Goal: Transaction & Acquisition: Purchase product/service

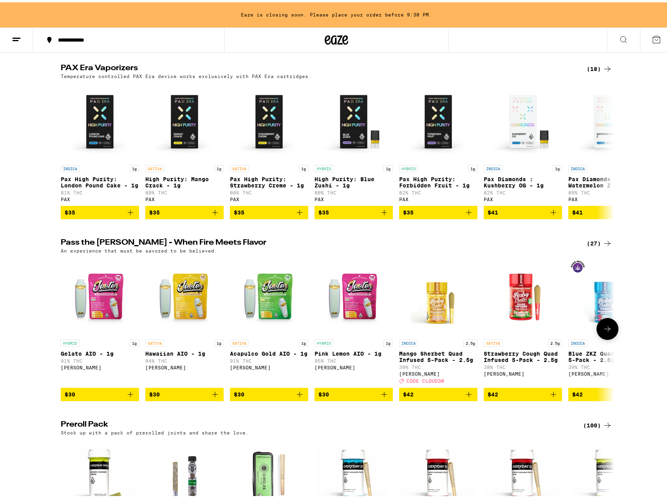
scroll to position [1568, 0]
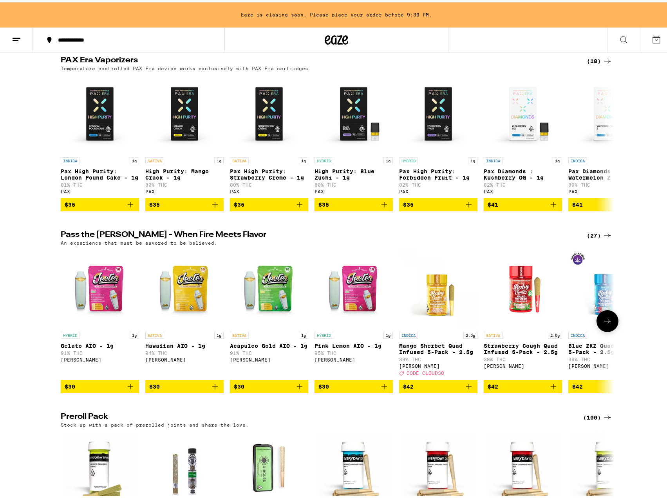
click at [609, 323] on icon at bounding box center [607, 318] width 9 height 9
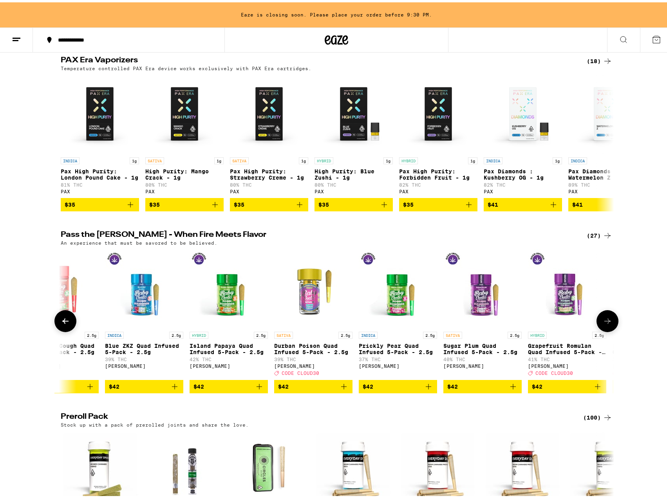
scroll to position [0, 466]
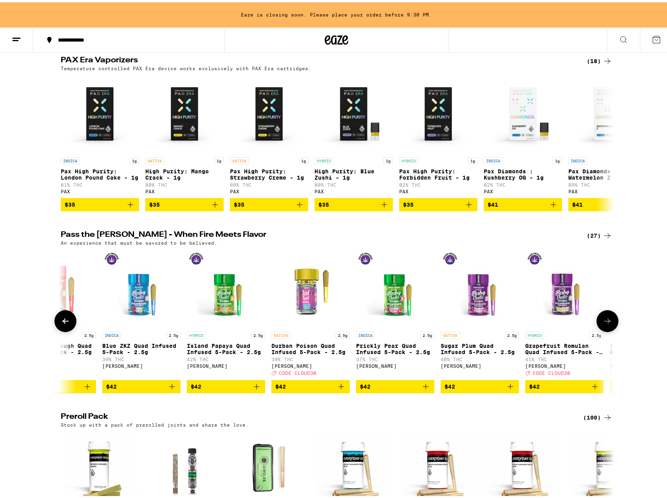
click at [609, 323] on icon at bounding box center [607, 318] width 9 height 9
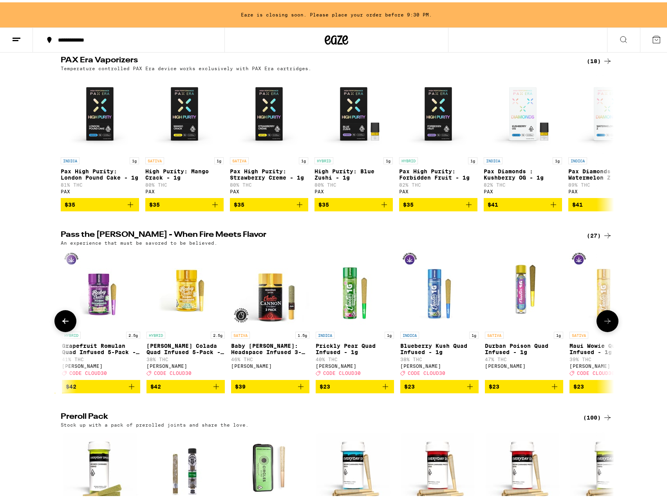
scroll to position [0, 933]
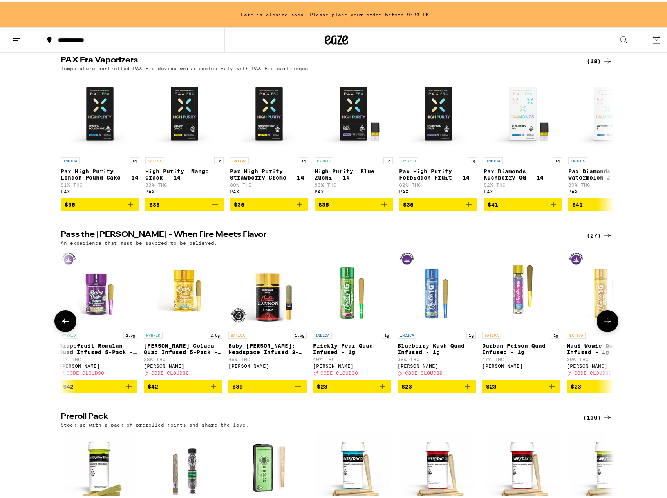
click at [609, 323] on icon at bounding box center [607, 318] width 9 height 9
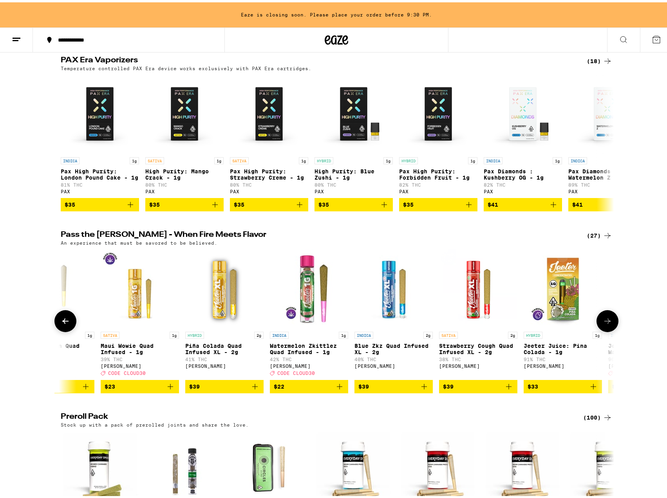
click at [609, 323] on icon at bounding box center [607, 318] width 9 height 9
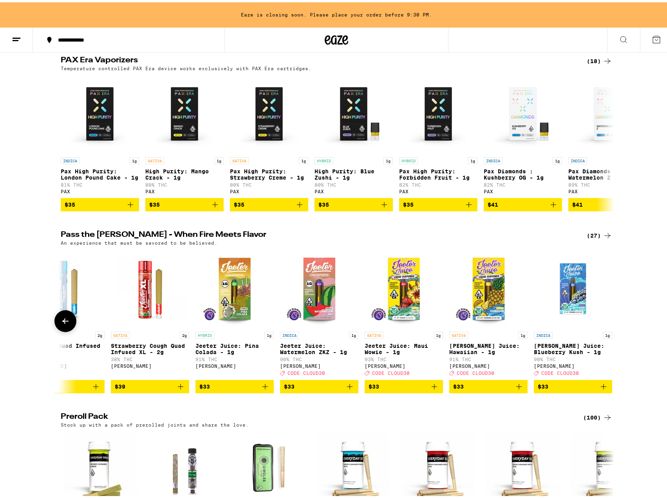
scroll to position [0, 1734]
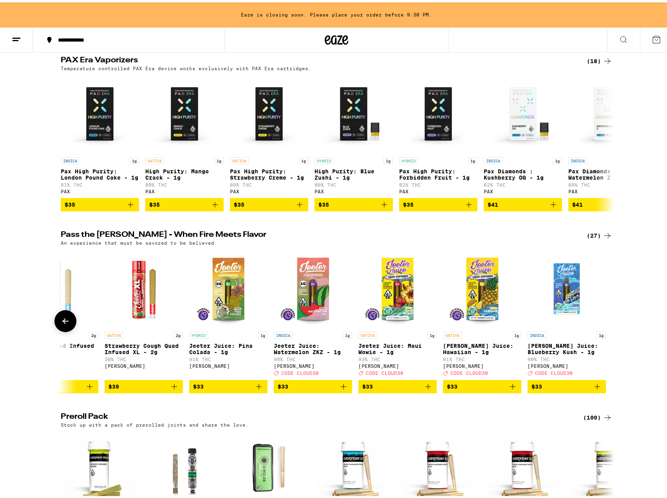
click at [62, 323] on icon at bounding box center [65, 318] width 9 height 9
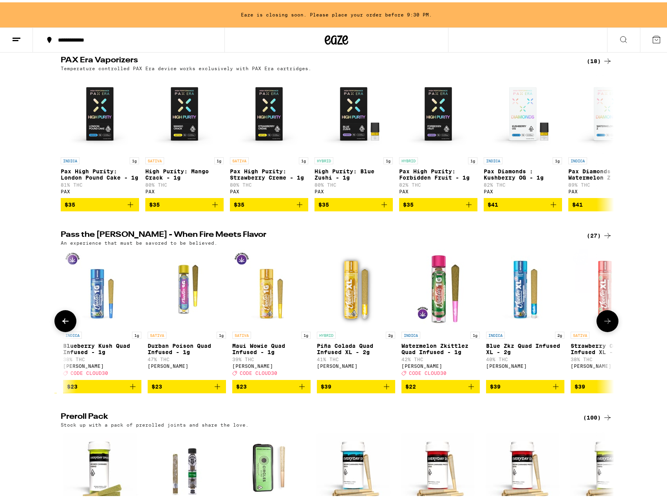
click at [62, 323] on icon at bounding box center [65, 318] width 9 height 9
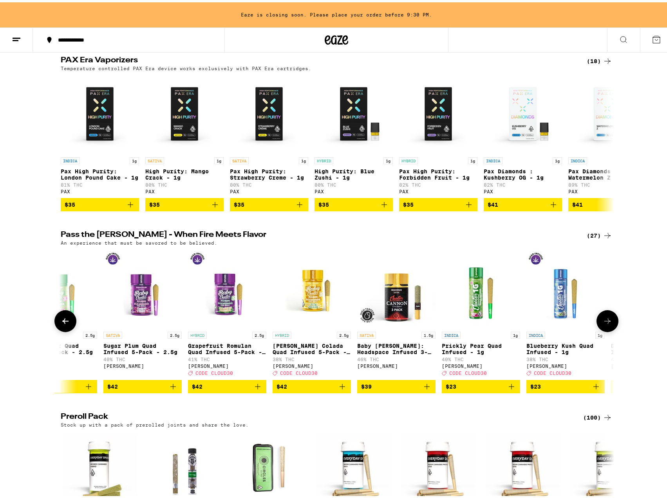
scroll to position [0, 801]
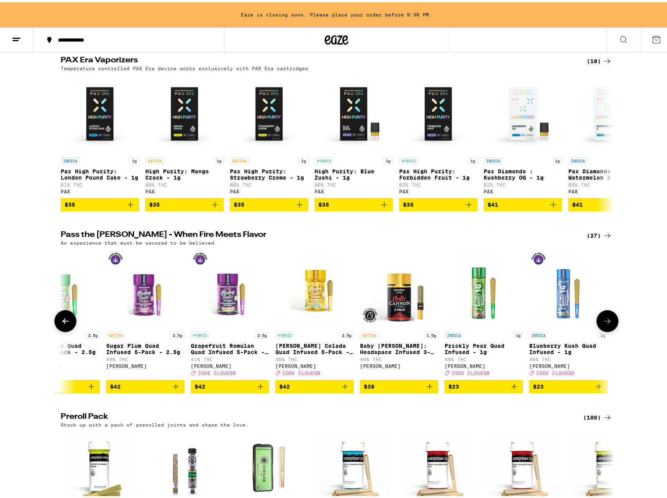
click at [61, 323] on icon at bounding box center [65, 318] width 9 height 9
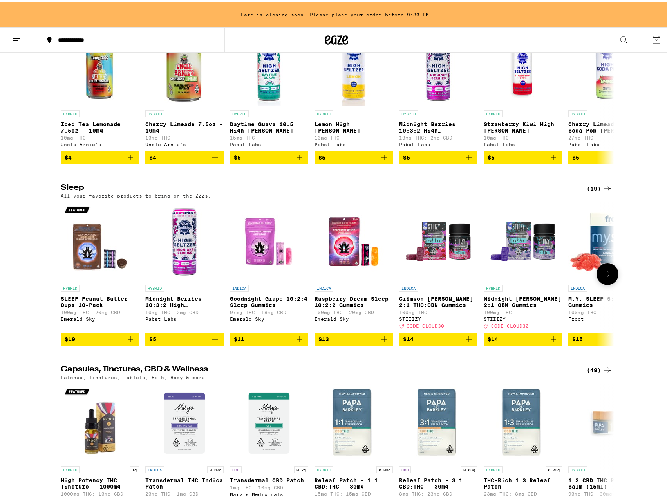
scroll to position [2665, 0]
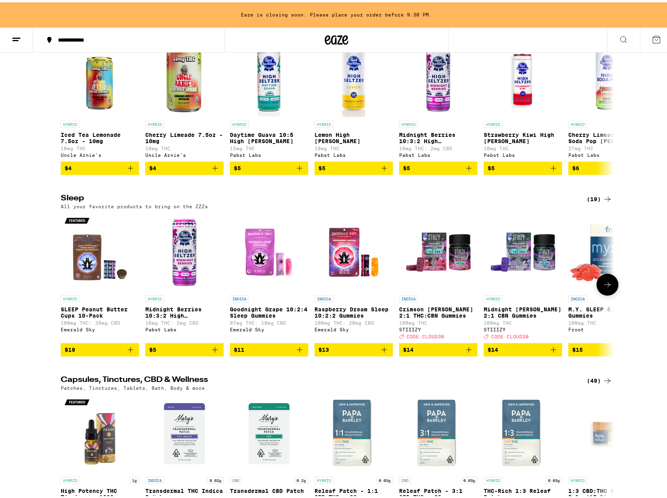
click at [609, 287] on icon at bounding box center [607, 281] width 9 height 9
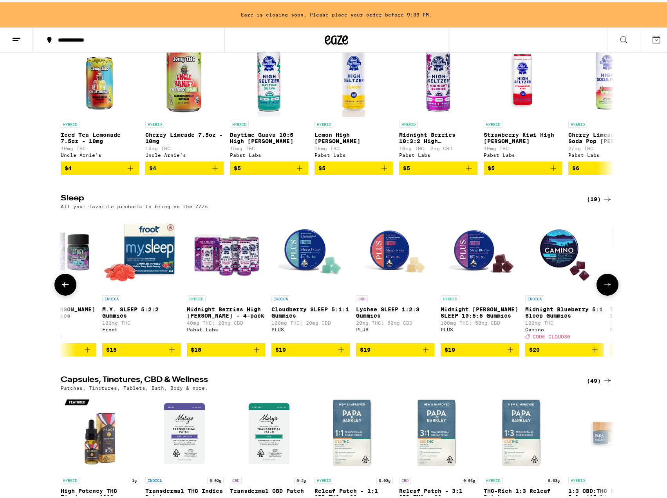
click at [609, 287] on icon at bounding box center [607, 281] width 9 height 9
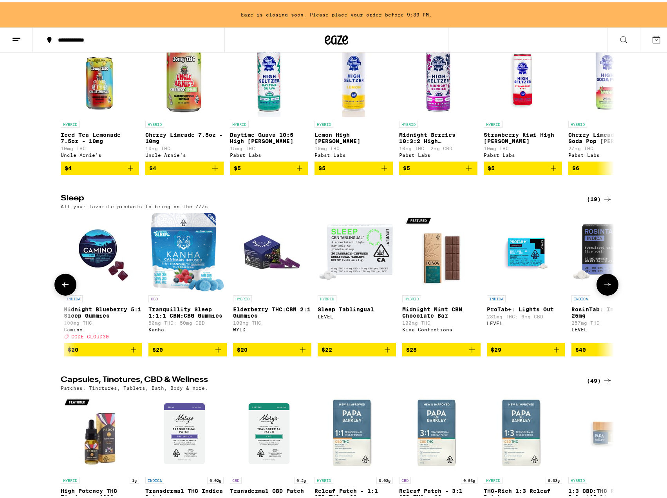
scroll to position [0, 933]
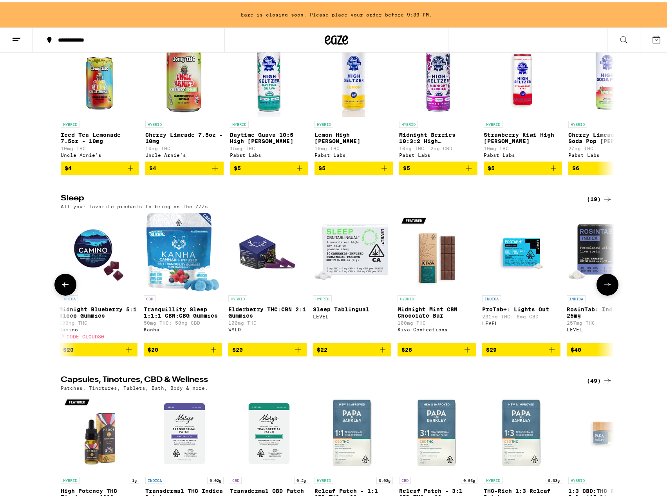
click at [609, 287] on icon at bounding box center [607, 281] width 9 height 9
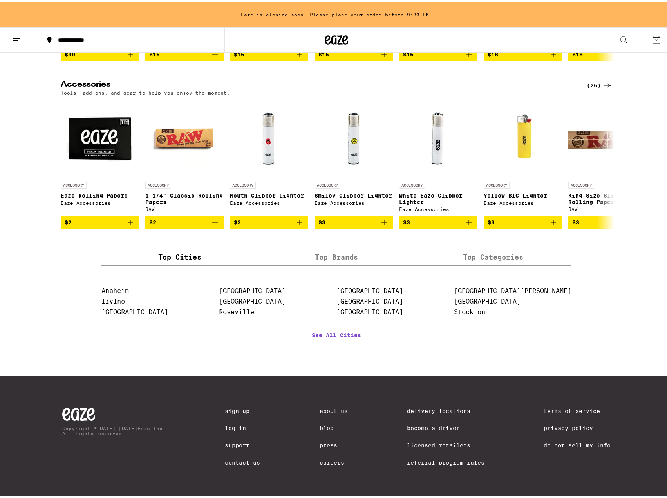
scroll to position [3371, 0]
click at [310, 263] on label "Top Brands" at bounding box center [336, 254] width 157 height 17
click at [0, 0] on input "Top Brands" at bounding box center [0, 0] width 0 height 0
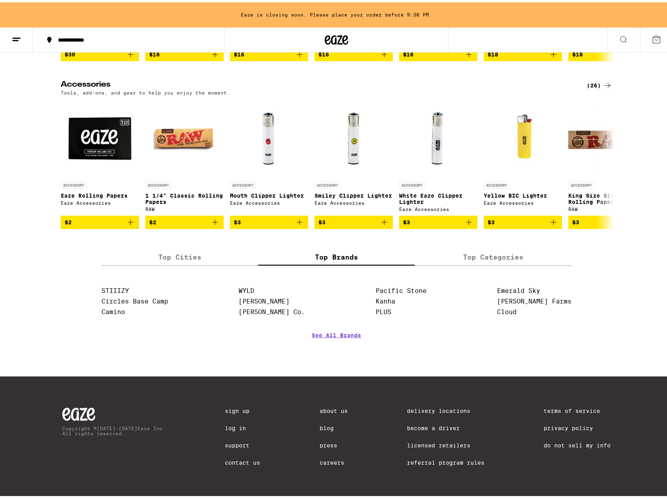
click at [180, 263] on label "Top Cities" at bounding box center [180, 254] width 157 height 17
click at [0, 0] on input "Top Cities" at bounding box center [0, 0] width 0 height 0
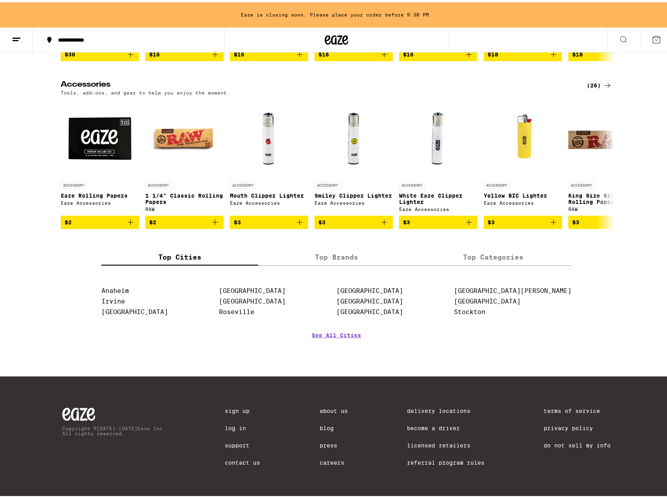
scroll to position [3410, 0]
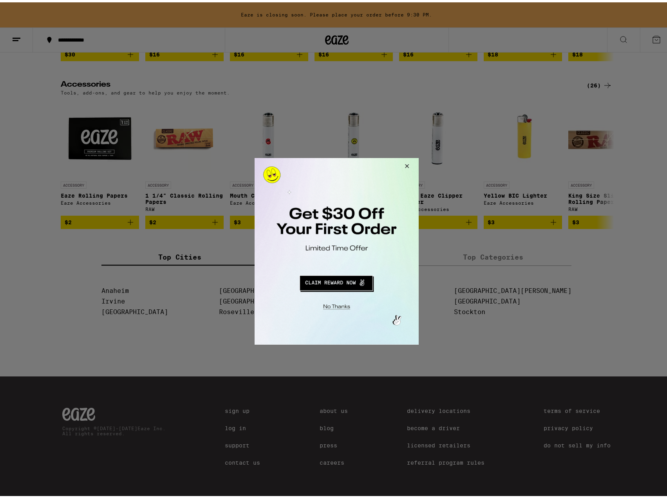
click at [404, 168] on button "Close Modal" at bounding box center [405, 167] width 21 height 19
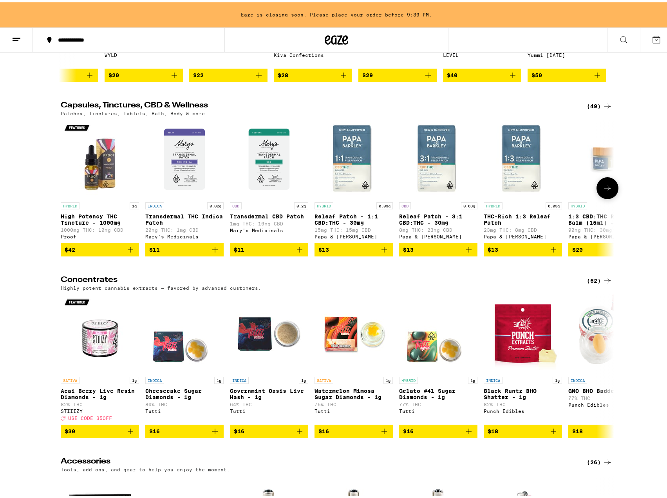
scroll to position [2900, 0]
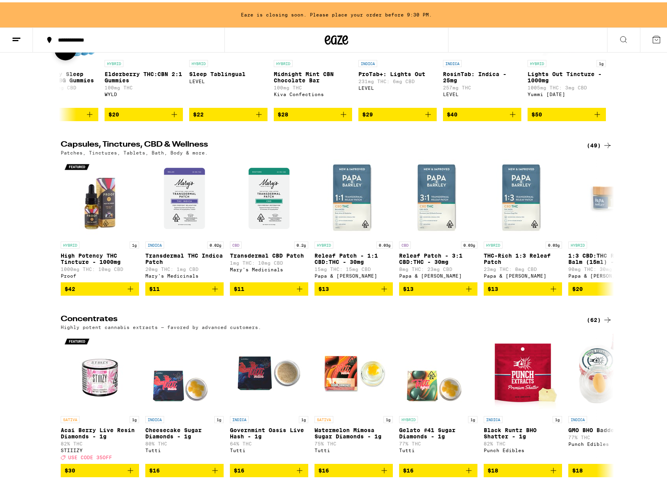
click at [69, 58] on button at bounding box center [65, 47] width 22 height 22
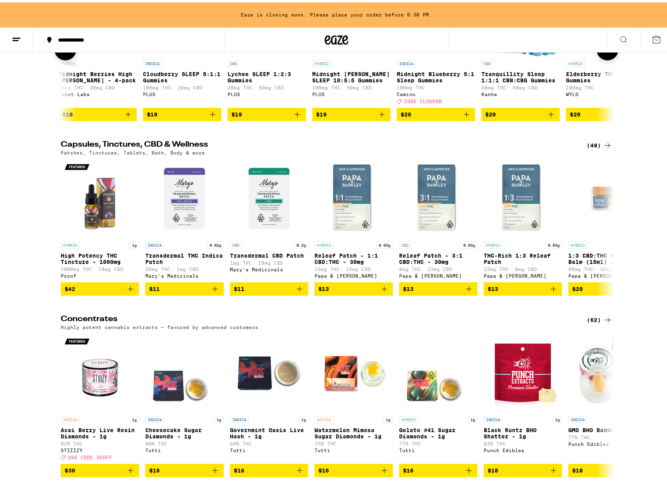
scroll to position [0, 590]
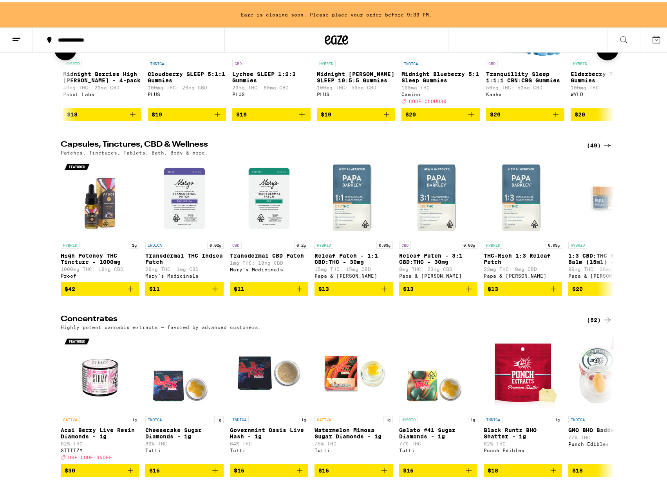
click at [69, 58] on button at bounding box center [65, 47] width 22 height 22
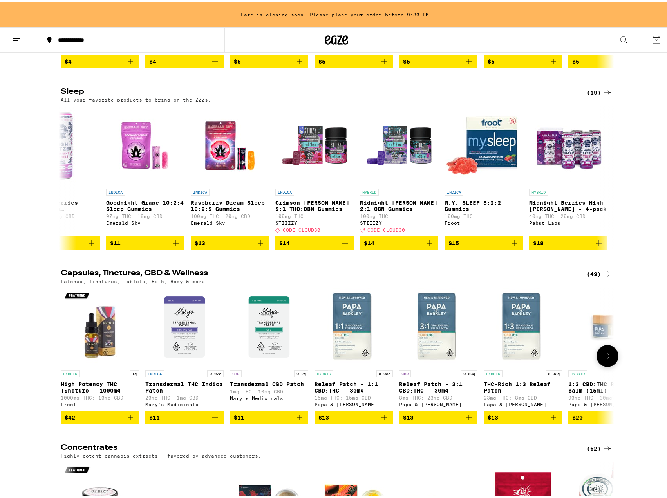
scroll to position [2757, 0]
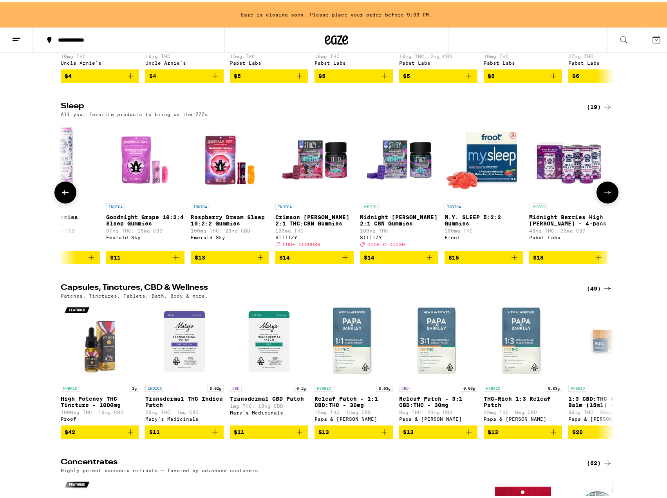
click at [65, 195] on icon at bounding box center [65, 189] width 9 height 9
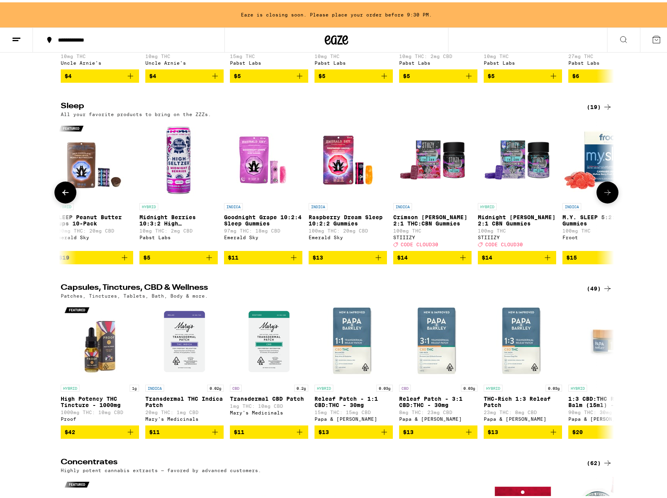
scroll to position [0, 0]
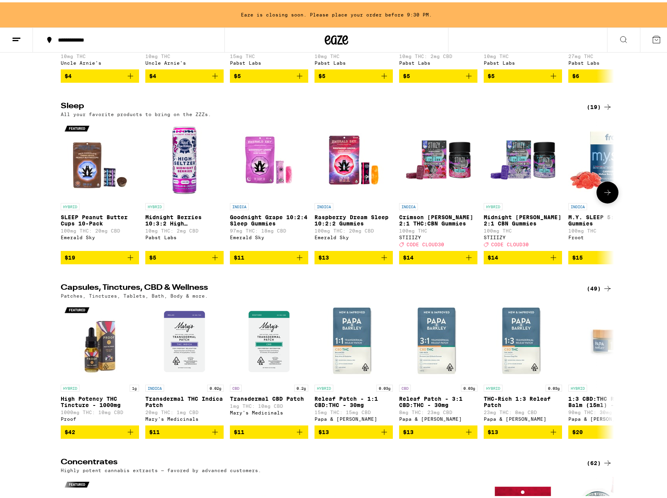
click at [65, 201] on div at bounding box center [65, 190] width 22 height 22
click at [603, 195] on icon at bounding box center [607, 189] width 9 height 9
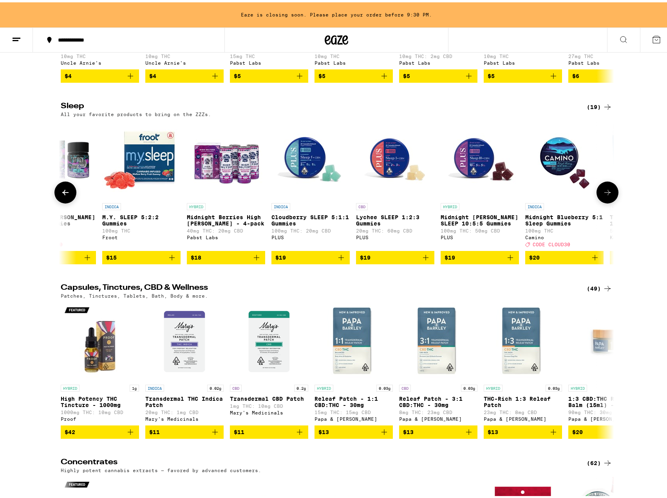
scroll to position [2561, 0]
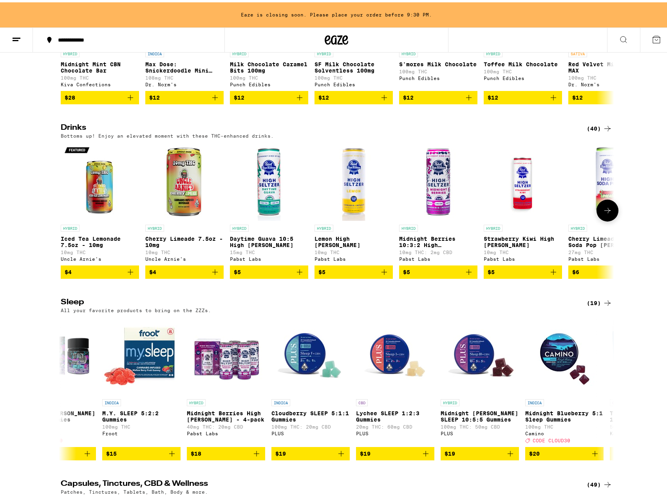
click at [605, 213] on icon at bounding box center [607, 207] width 9 height 9
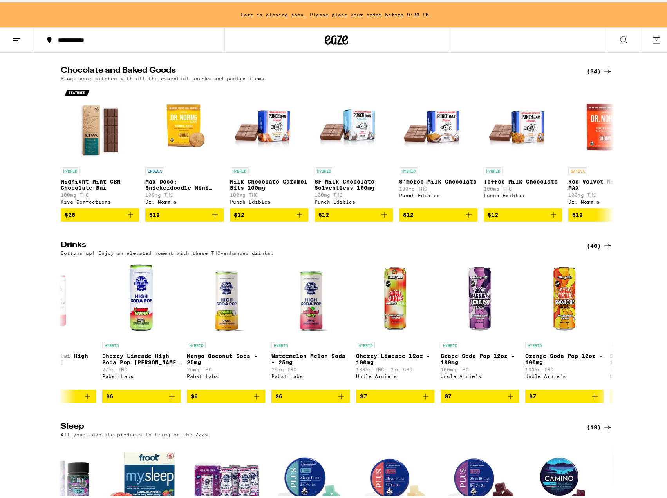
scroll to position [2444, 0]
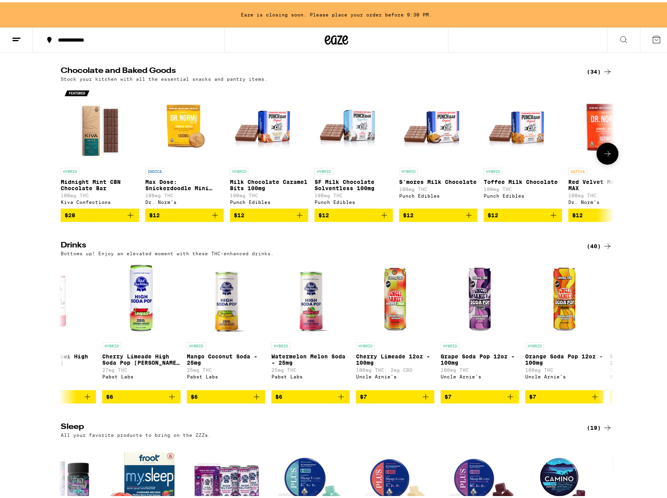
click at [607, 156] on icon at bounding box center [607, 151] width 9 height 9
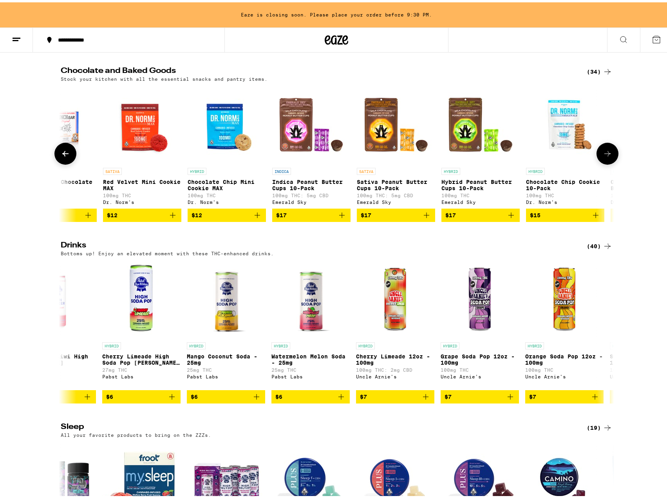
scroll to position [0, 466]
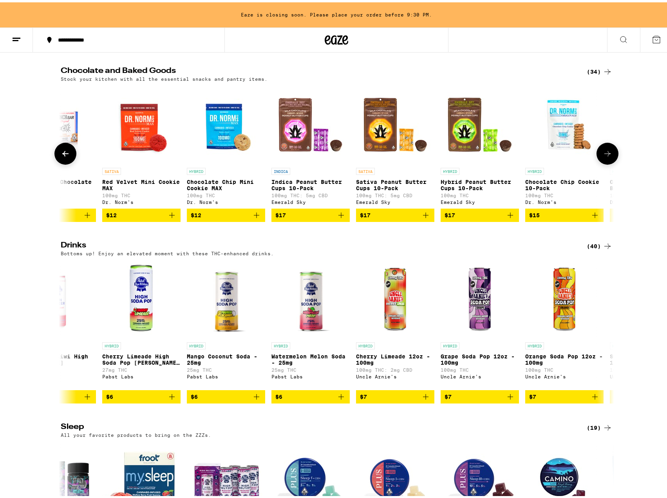
click at [607, 156] on icon at bounding box center [607, 151] width 9 height 9
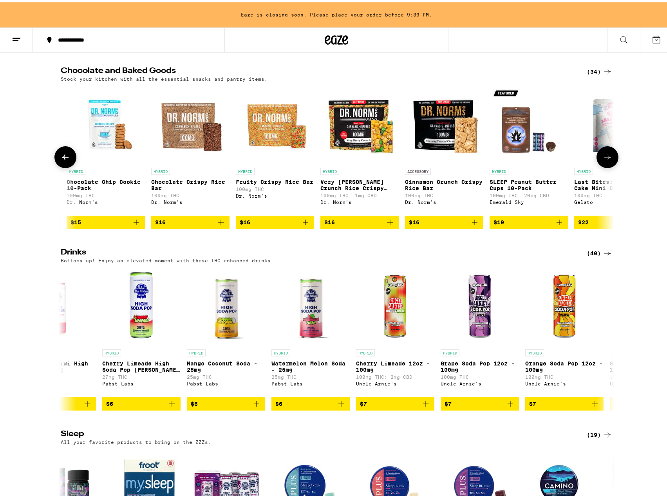
scroll to position [0, 933]
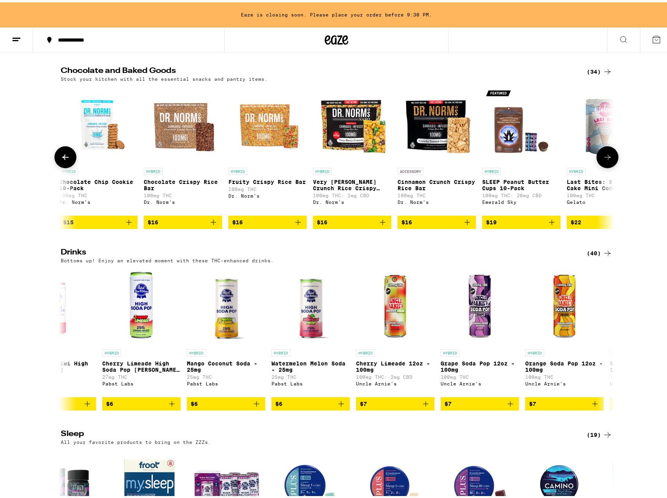
click at [607, 158] on icon at bounding box center [608, 154] width 6 height 5
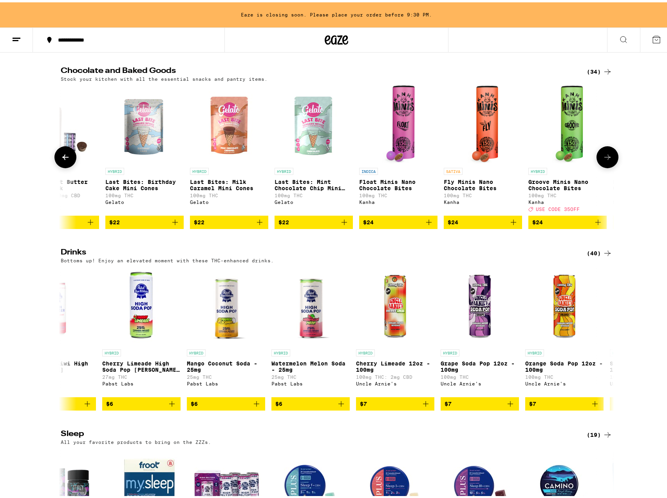
scroll to position [0, 1399]
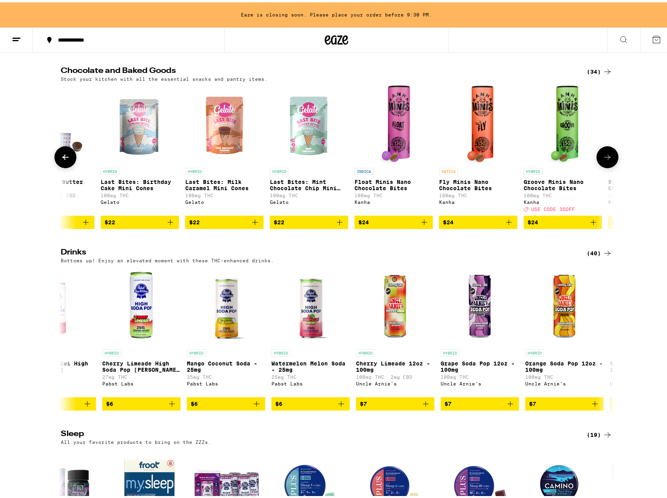
click at [607, 158] on icon at bounding box center [608, 154] width 6 height 5
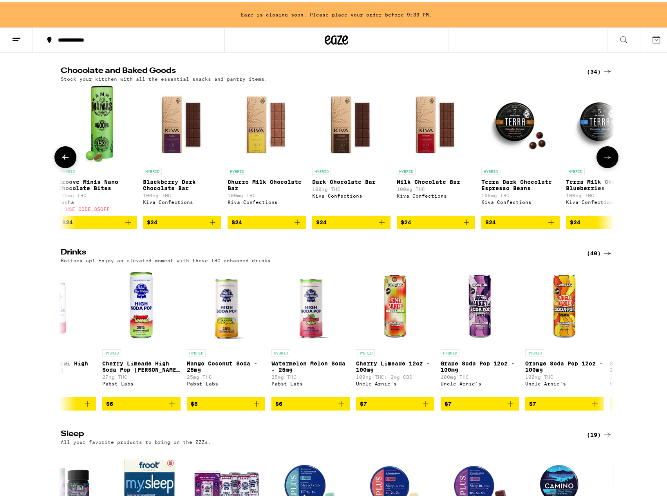
scroll to position [0, 1866]
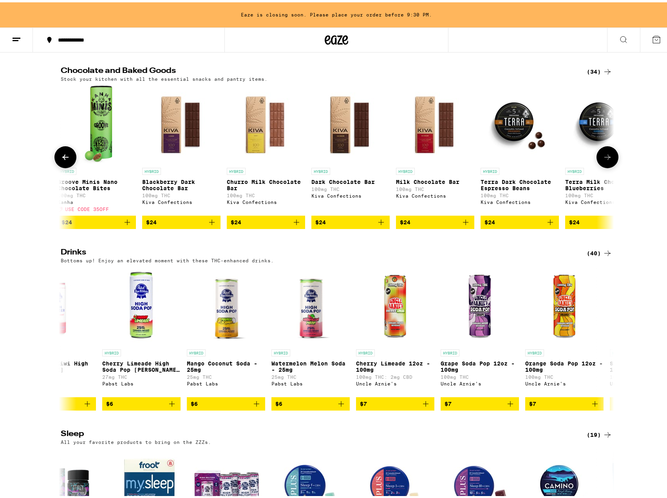
click at [607, 158] on icon at bounding box center [608, 154] width 6 height 5
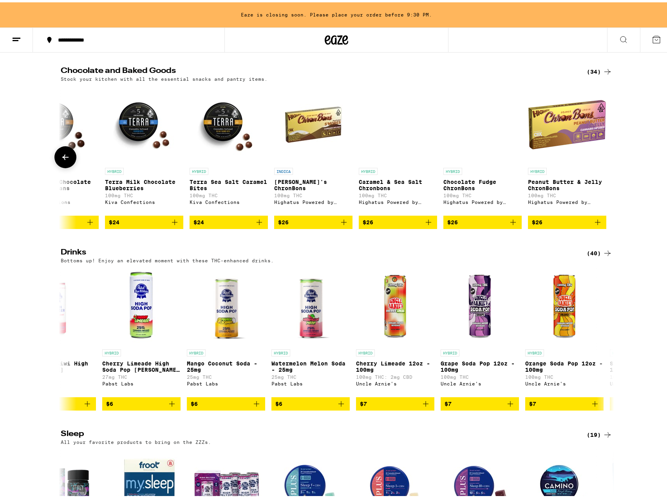
scroll to position [0, 2327]
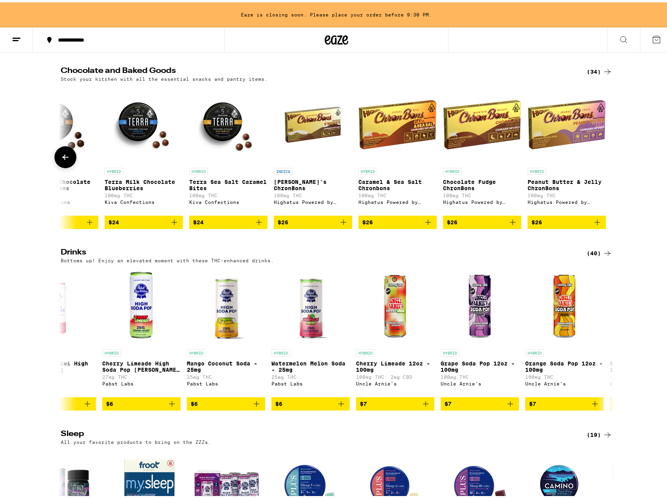
click at [607, 166] on div at bounding box center [608, 155] width 22 height 22
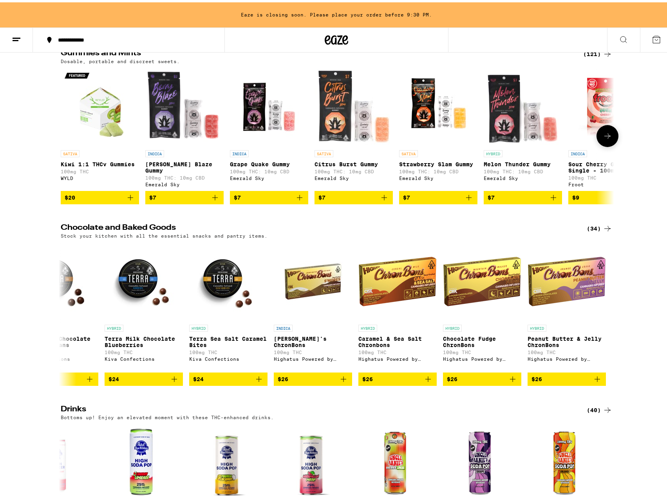
click at [605, 138] on icon at bounding box center [607, 133] width 9 height 9
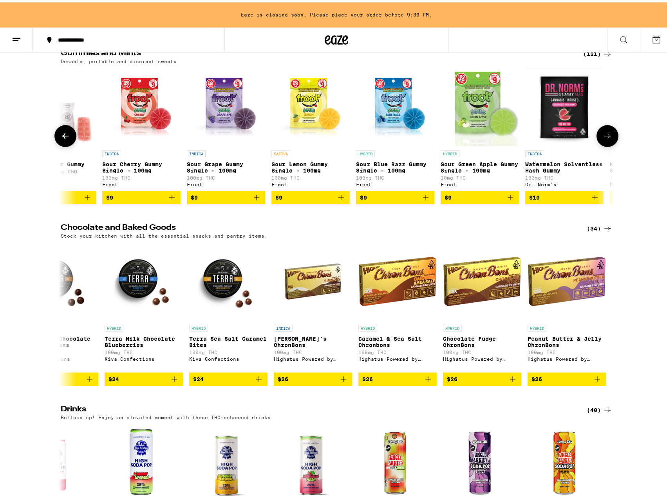
click at [605, 138] on icon at bounding box center [607, 133] width 9 height 9
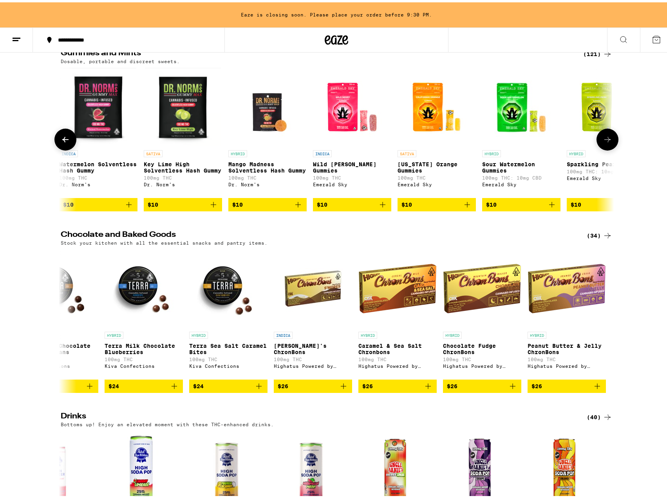
click at [605, 142] on icon at bounding box center [607, 136] width 9 height 9
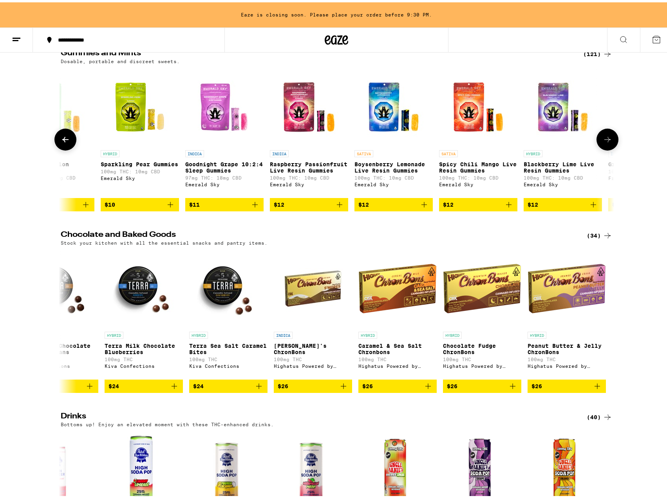
click at [605, 142] on icon at bounding box center [607, 136] width 9 height 9
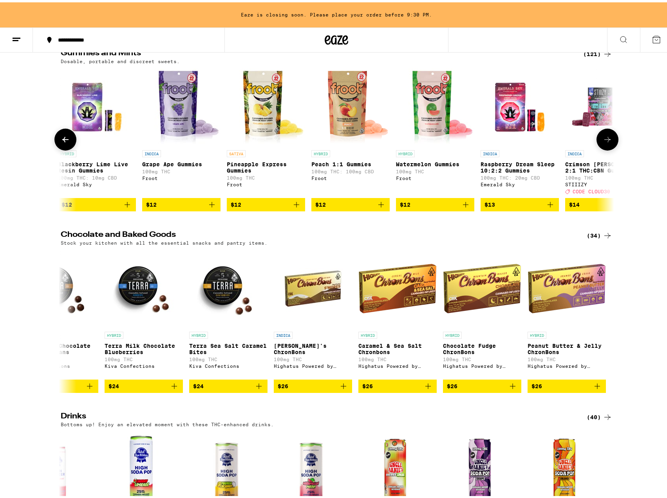
click at [604, 142] on icon at bounding box center [607, 136] width 9 height 9
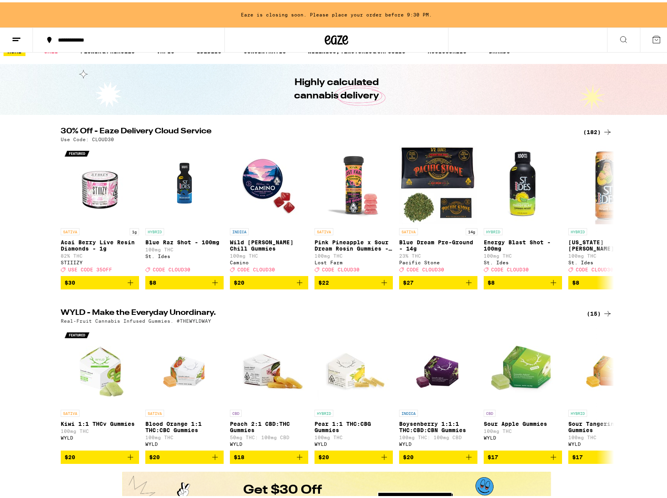
scroll to position [0, 0]
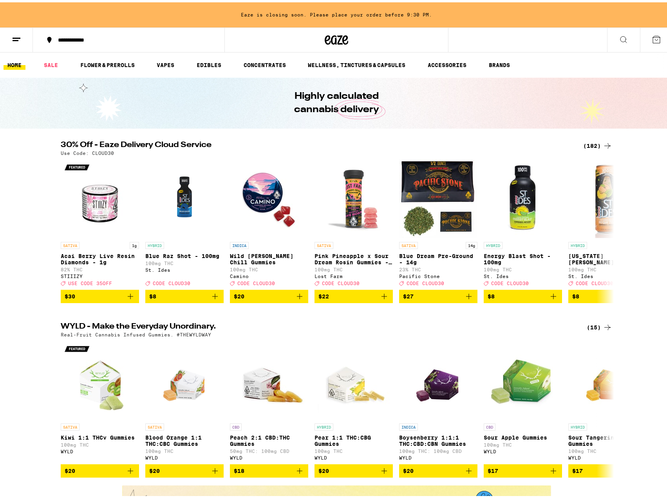
click at [603, 143] on icon at bounding box center [607, 143] width 9 height 9
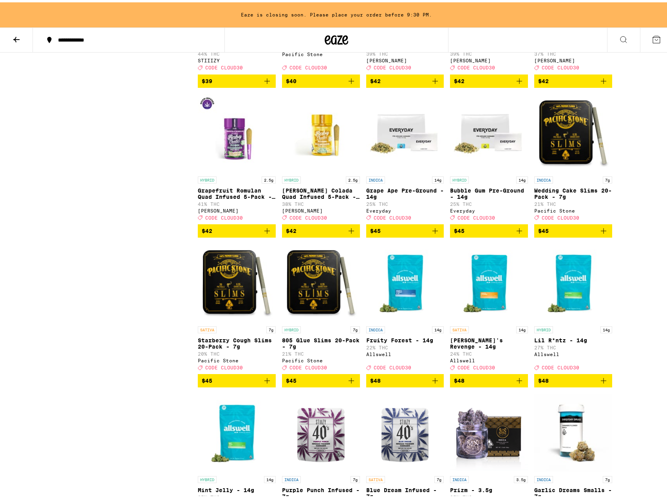
scroll to position [4821, 0]
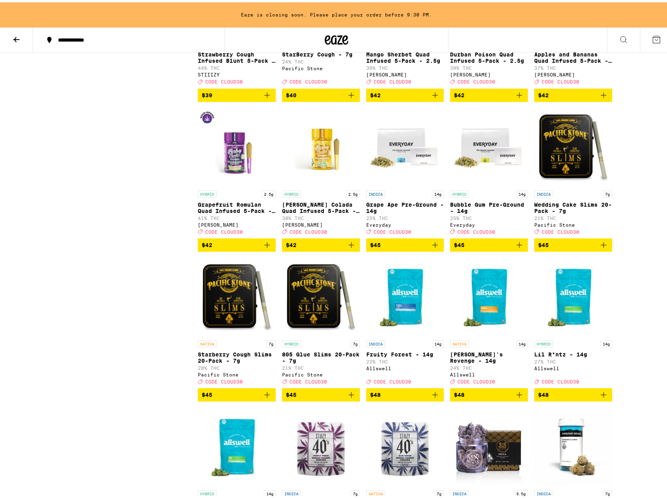
click at [18, 34] on icon at bounding box center [16, 37] width 9 height 9
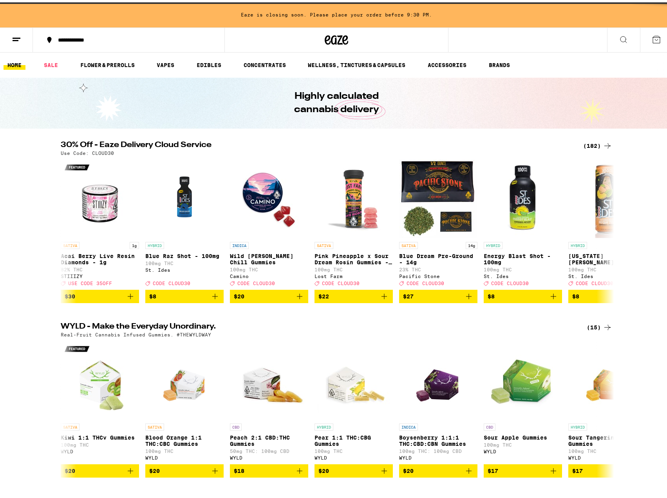
click at [11, 33] on button at bounding box center [16, 37] width 33 height 25
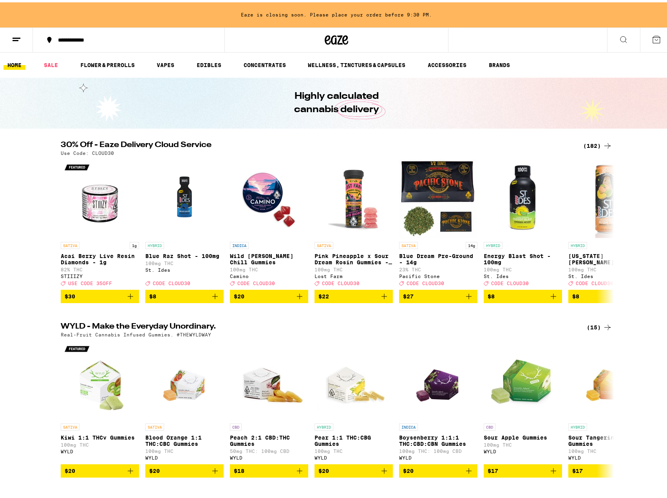
click at [619, 36] on icon at bounding box center [623, 37] width 9 height 9
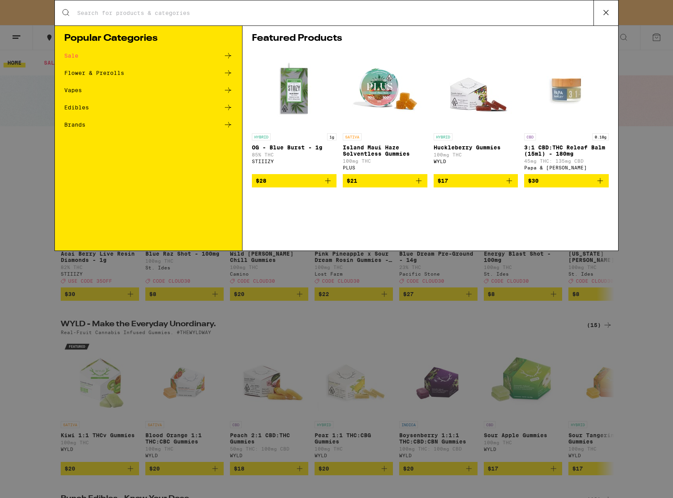
click at [612, 9] on icon at bounding box center [606, 13] width 12 height 12
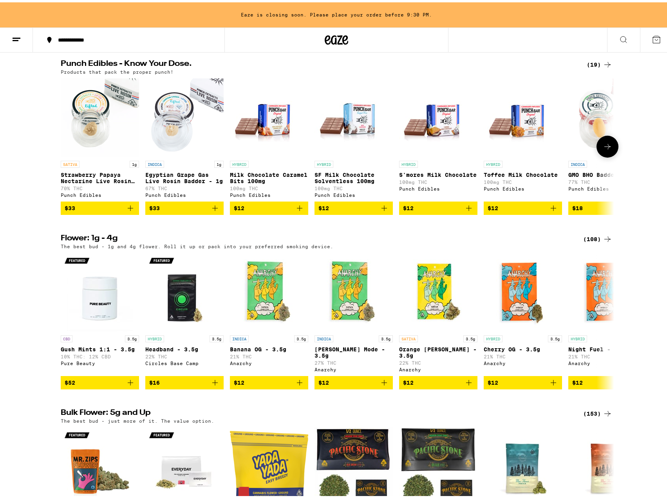
scroll to position [392, 0]
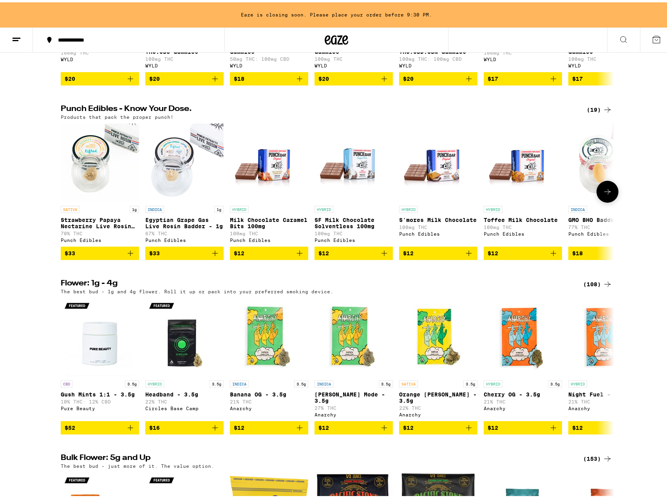
click at [606, 194] on icon at bounding box center [607, 189] width 9 height 9
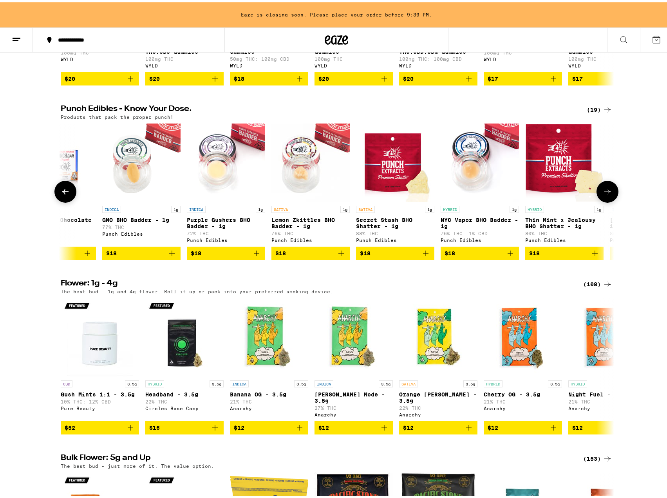
click at [606, 194] on icon at bounding box center [607, 189] width 9 height 9
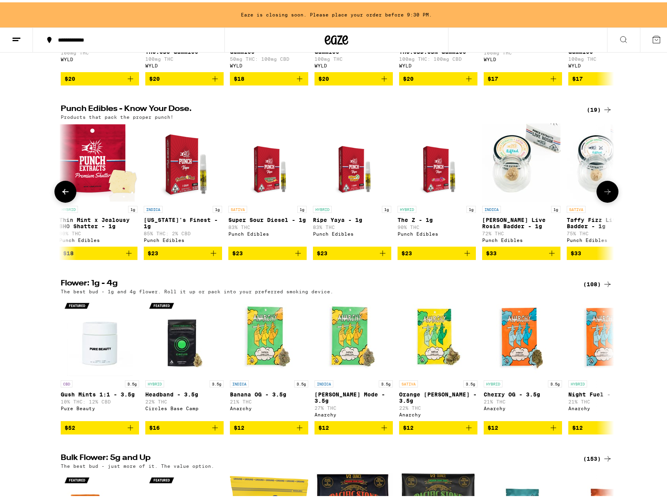
click at [606, 194] on icon at bounding box center [607, 189] width 9 height 9
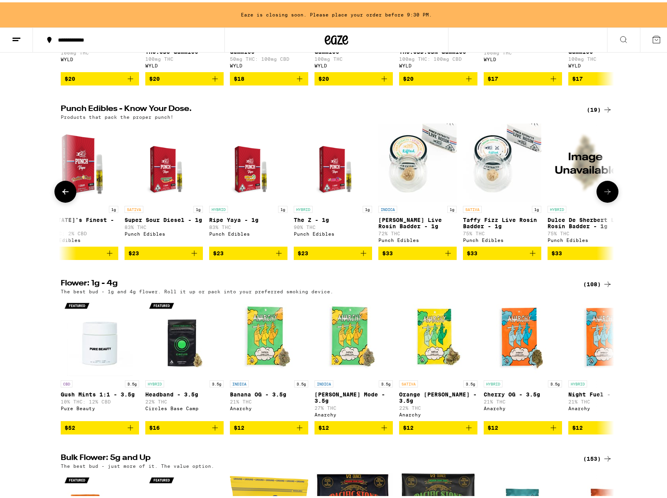
scroll to position [0, 1057]
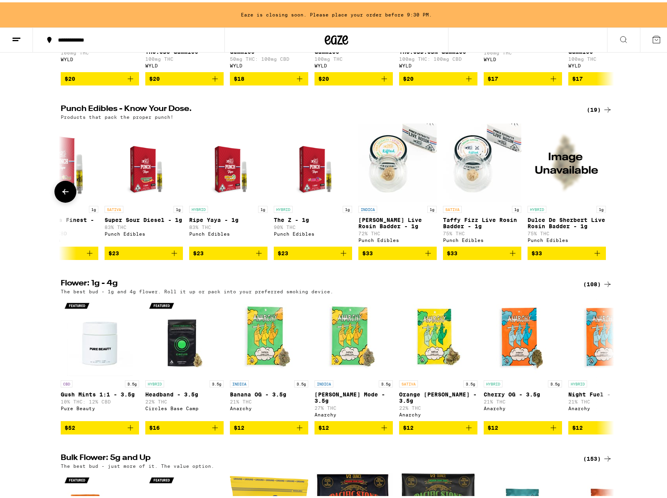
click at [61, 200] on button at bounding box center [65, 189] width 22 height 22
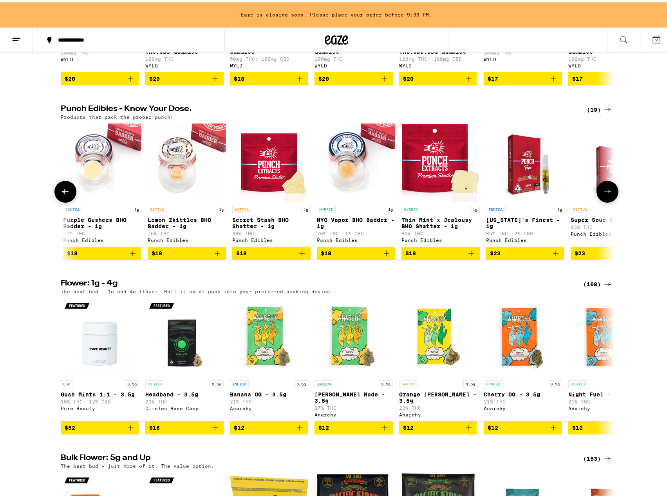
click at [61, 200] on button at bounding box center [65, 189] width 22 height 22
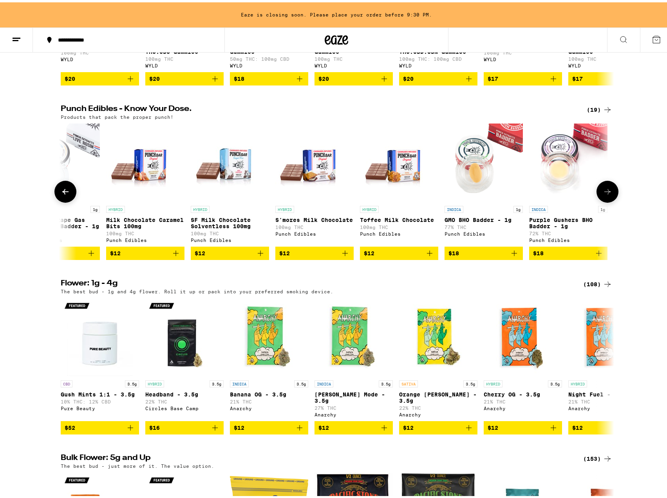
click at [61, 200] on button at bounding box center [65, 189] width 22 height 22
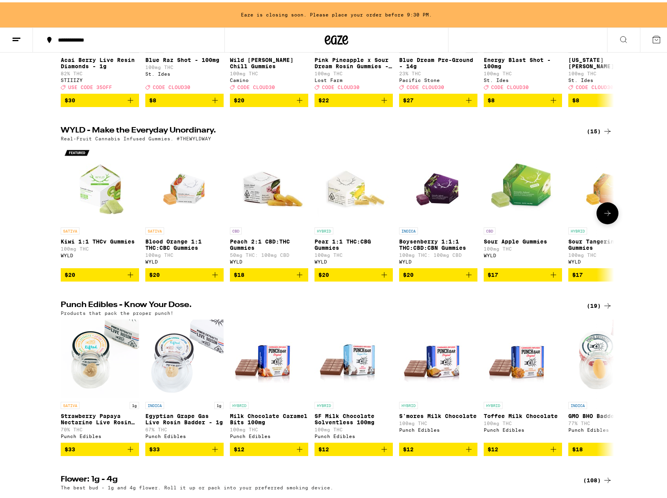
scroll to position [0, 0]
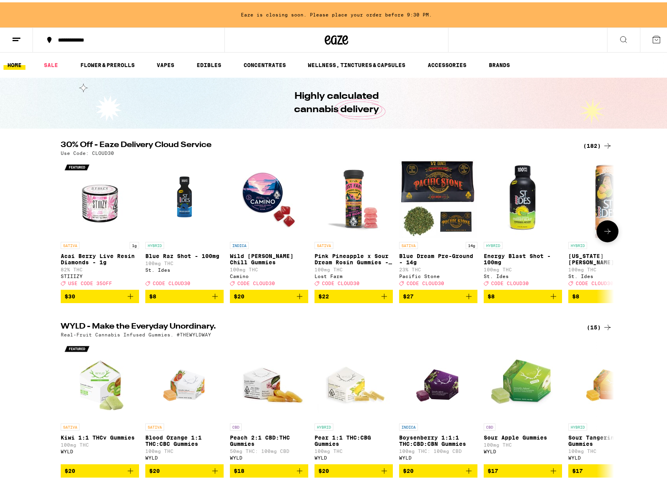
click at [606, 232] on icon at bounding box center [607, 228] width 9 height 9
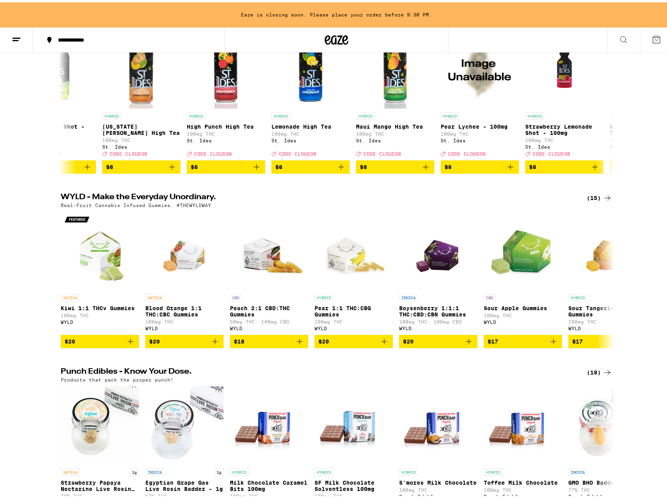
scroll to position [118, 0]
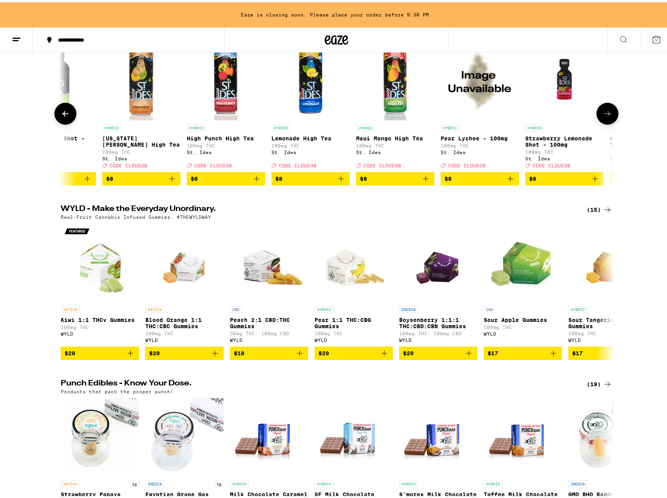
click at [607, 114] on icon at bounding box center [608, 111] width 6 height 5
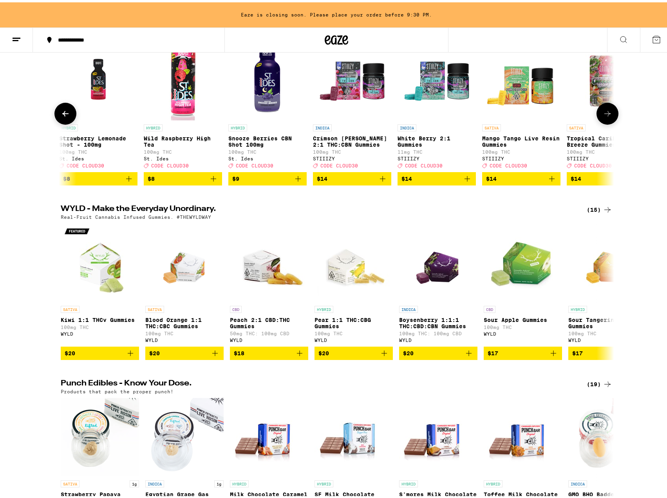
click at [607, 114] on icon at bounding box center [608, 111] width 6 height 5
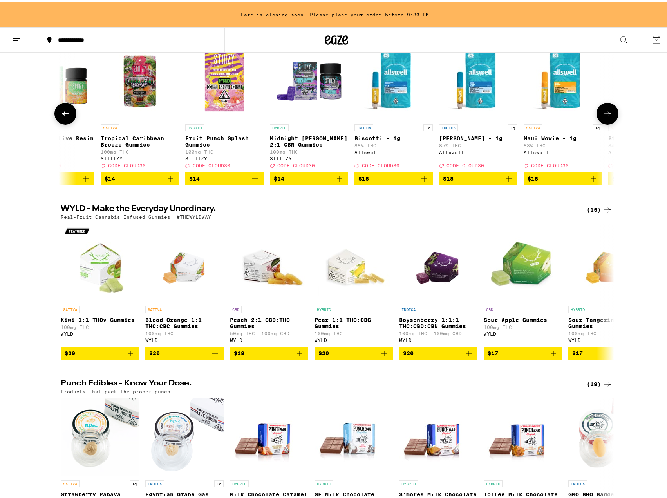
click at [607, 114] on icon at bounding box center [608, 111] width 6 height 5
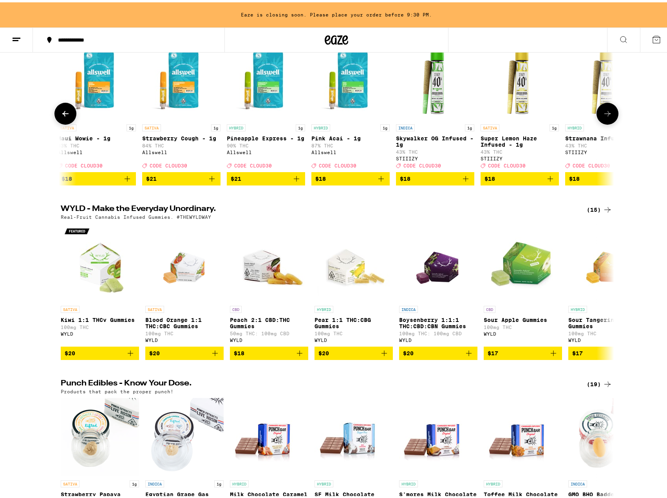
click at [607, 114] on icon at bounding box center [608, 111] width 6 height 5
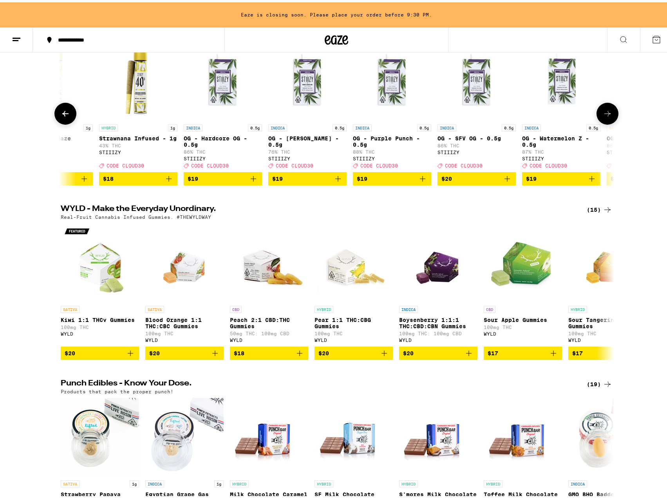
click at [607, 114] on icon at bounding box center [608, 111] width 6 height 5
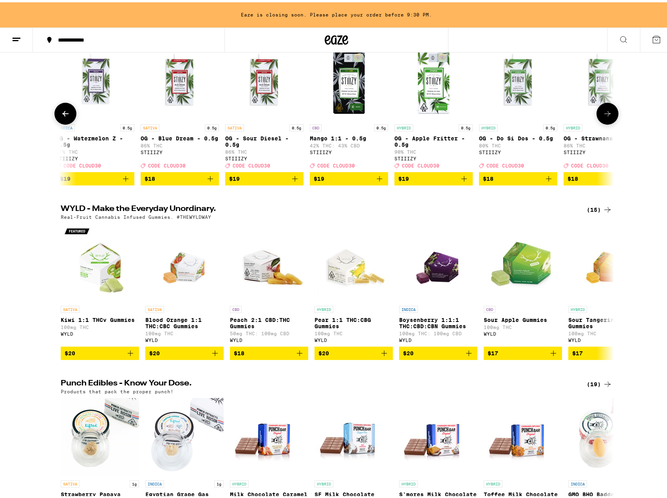
click at [607, 114] on icon at bounding box center [608, 111] width 6 height 5
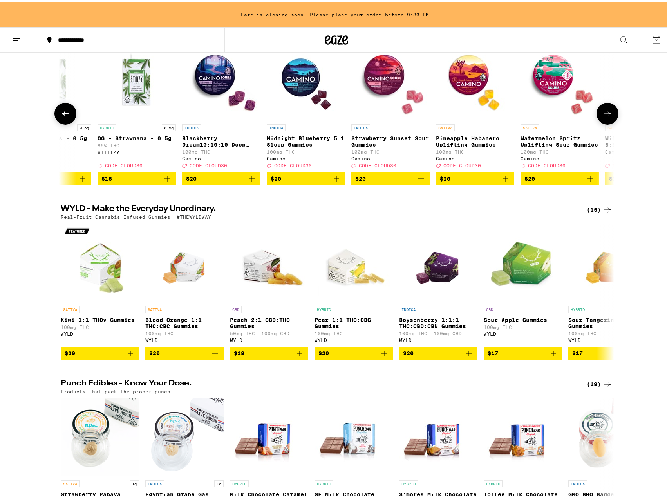
click at [607, 114] on icon at bounding box center [608, 111] width 6 height 5
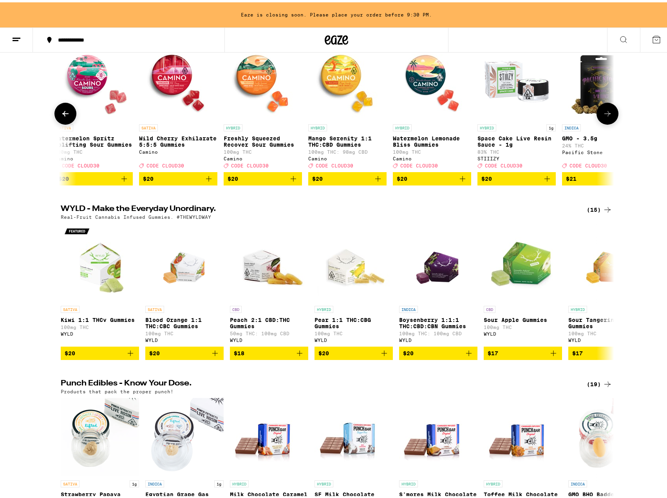
click at [607, 114] on icon at bounding box center [608, 111] width 6 height 5
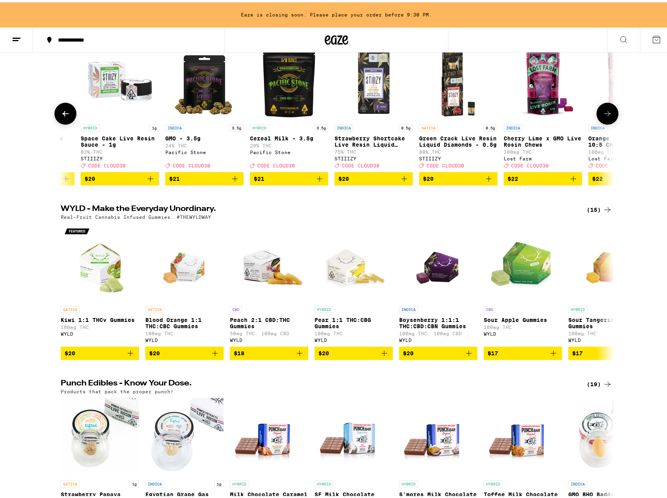
scroll to position [0, 4198]
